Goal: Task Accomplishment & Management: Use online tool/utility

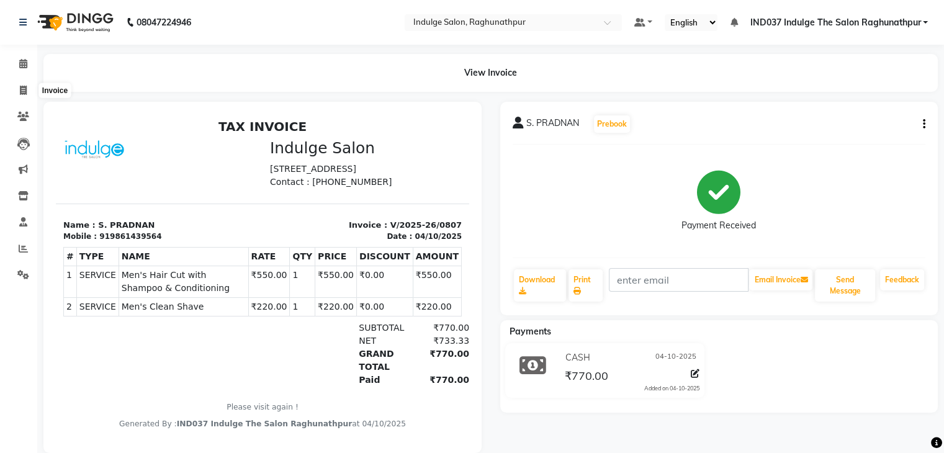
click at [23, 89] on icon at bounding box center [23, 90] width 7 height 9
select select "service"
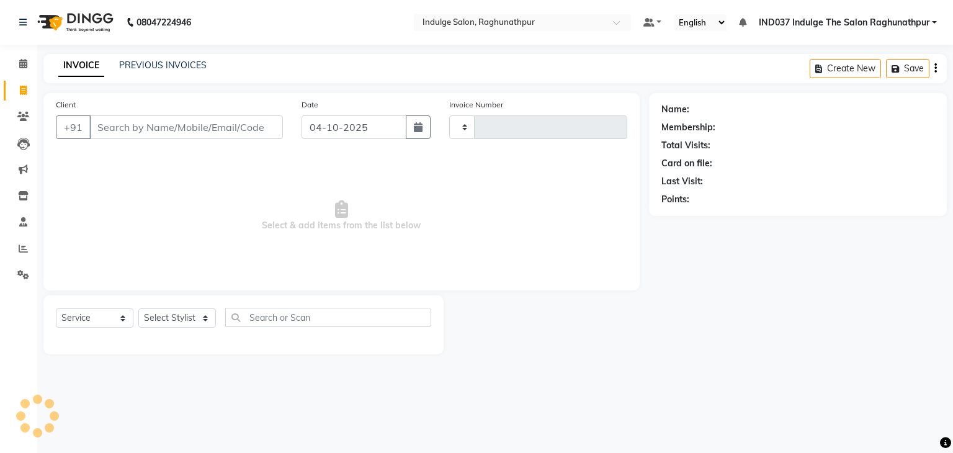
type input "0808"
select select "7475"
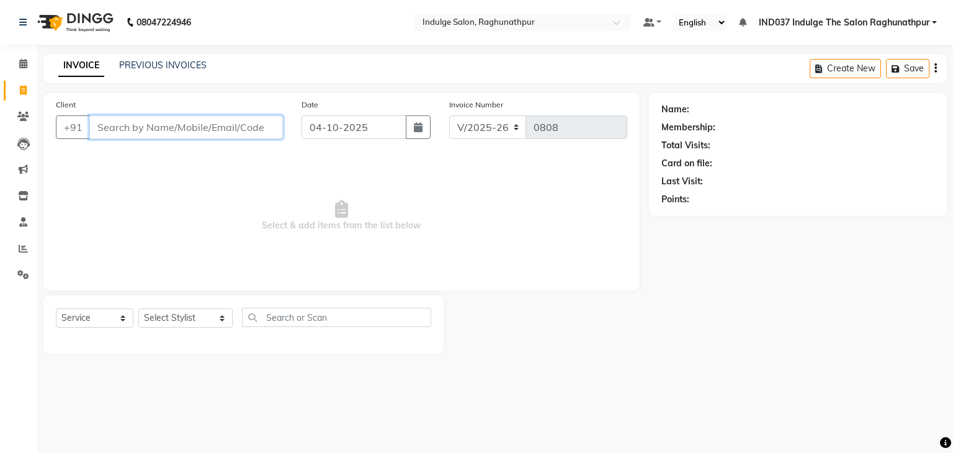
click at [156, 128] on input "Client" at bounding box center [186, 127] width 194 height 24
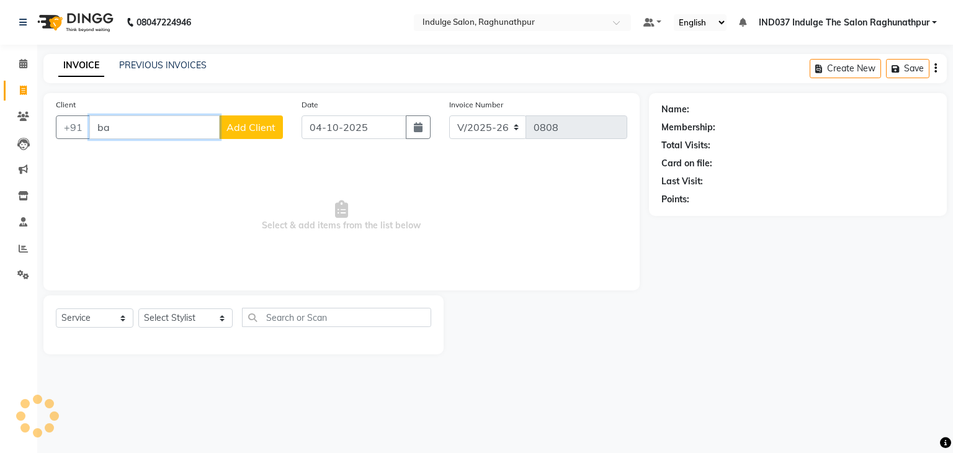
type input "b"
